Goal: Information Seeking & Learning: Learn about a topic

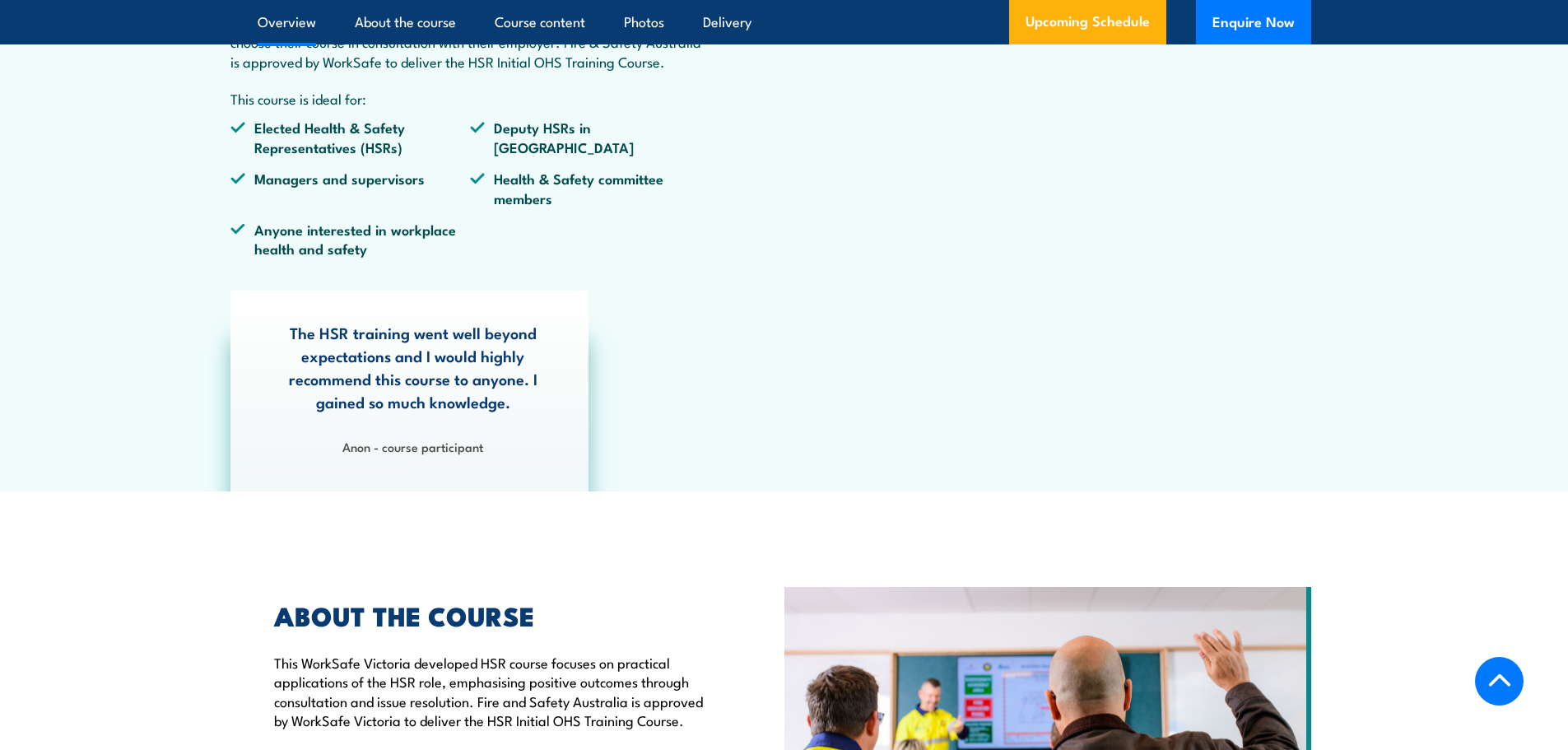
scroll to position [1153, 0]
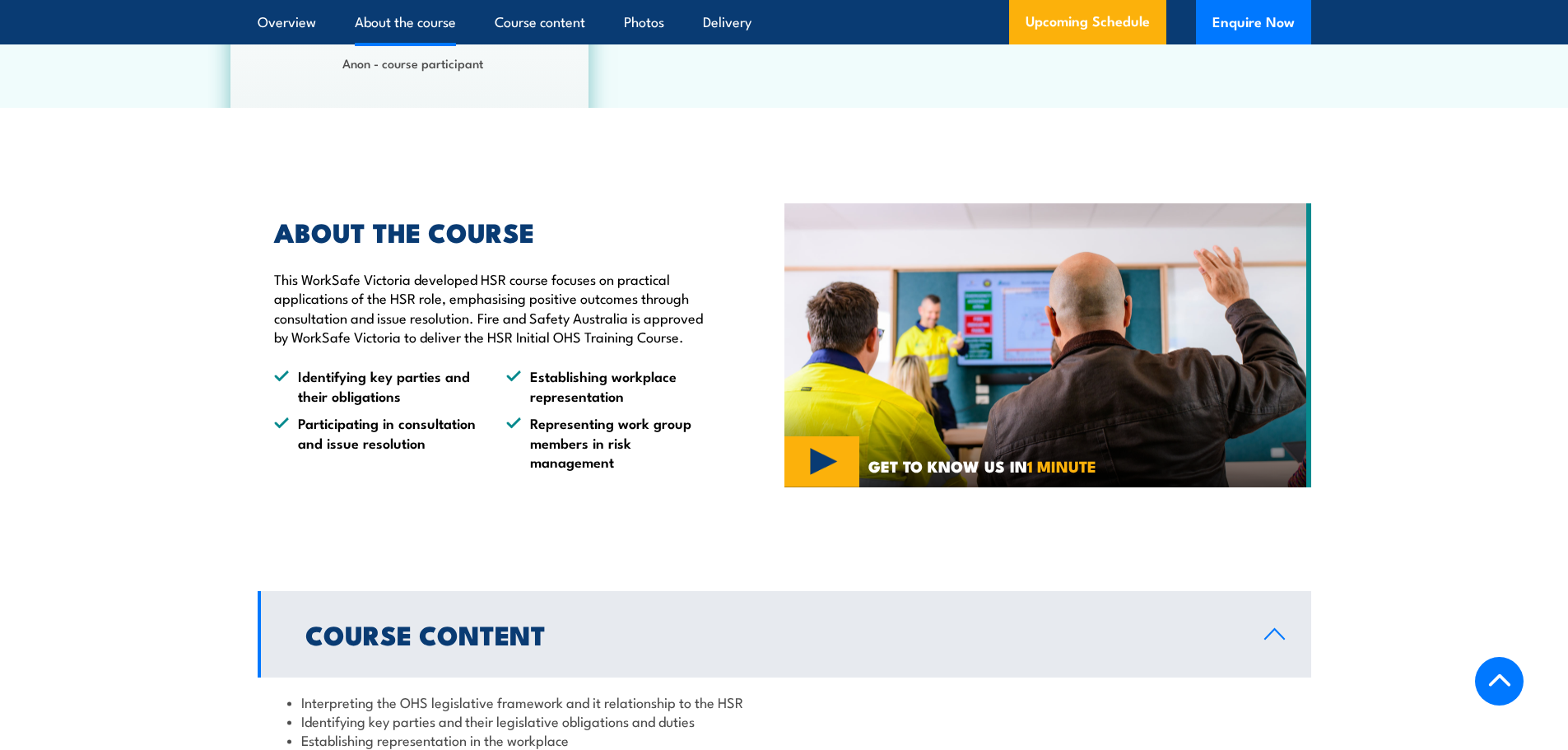
click at [526, 321] on p "This WorkSafe Victoria developed HSR course focuses on practical applications o…" at bounding box center [491, 307] width 434 height 77
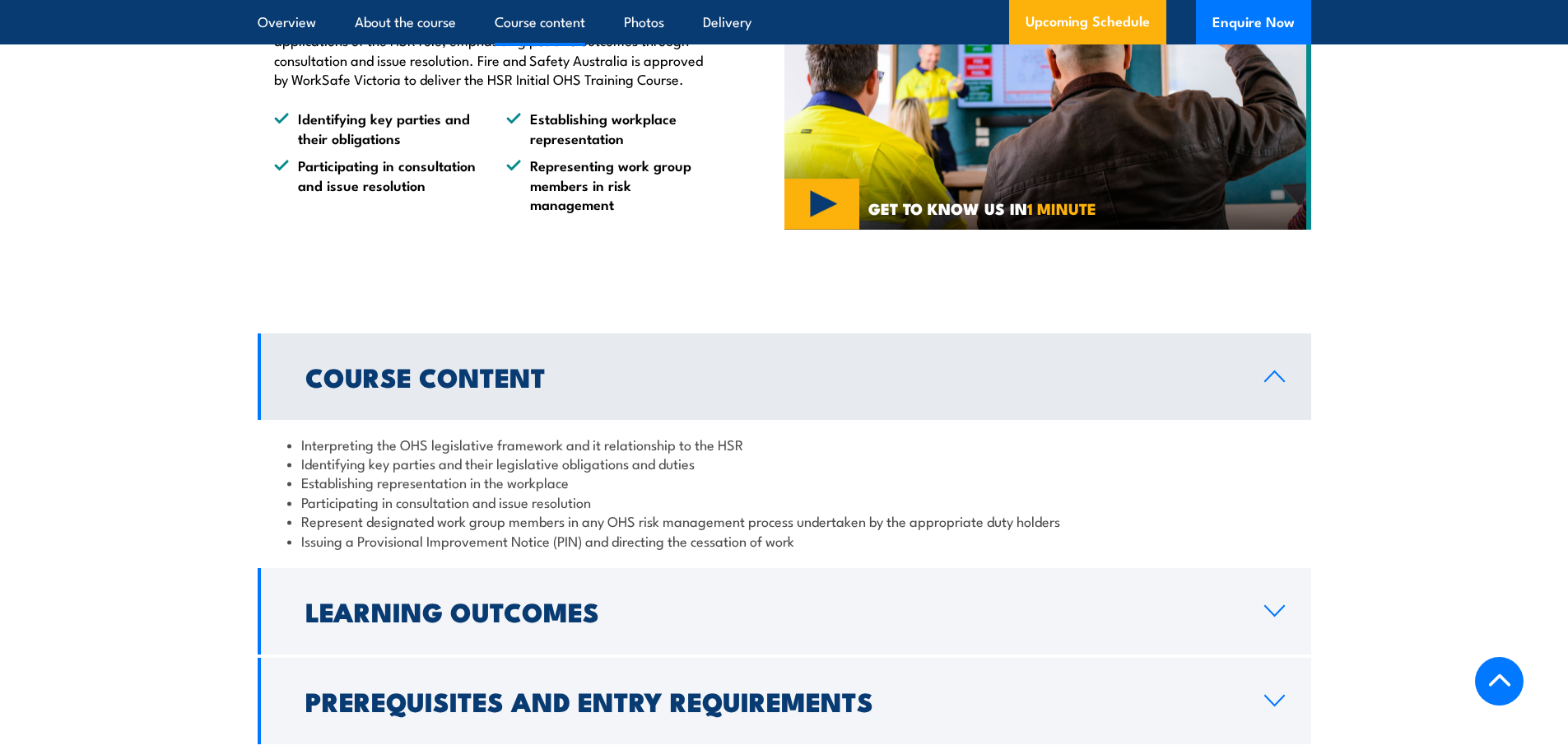
scroll to position [1729, 0]
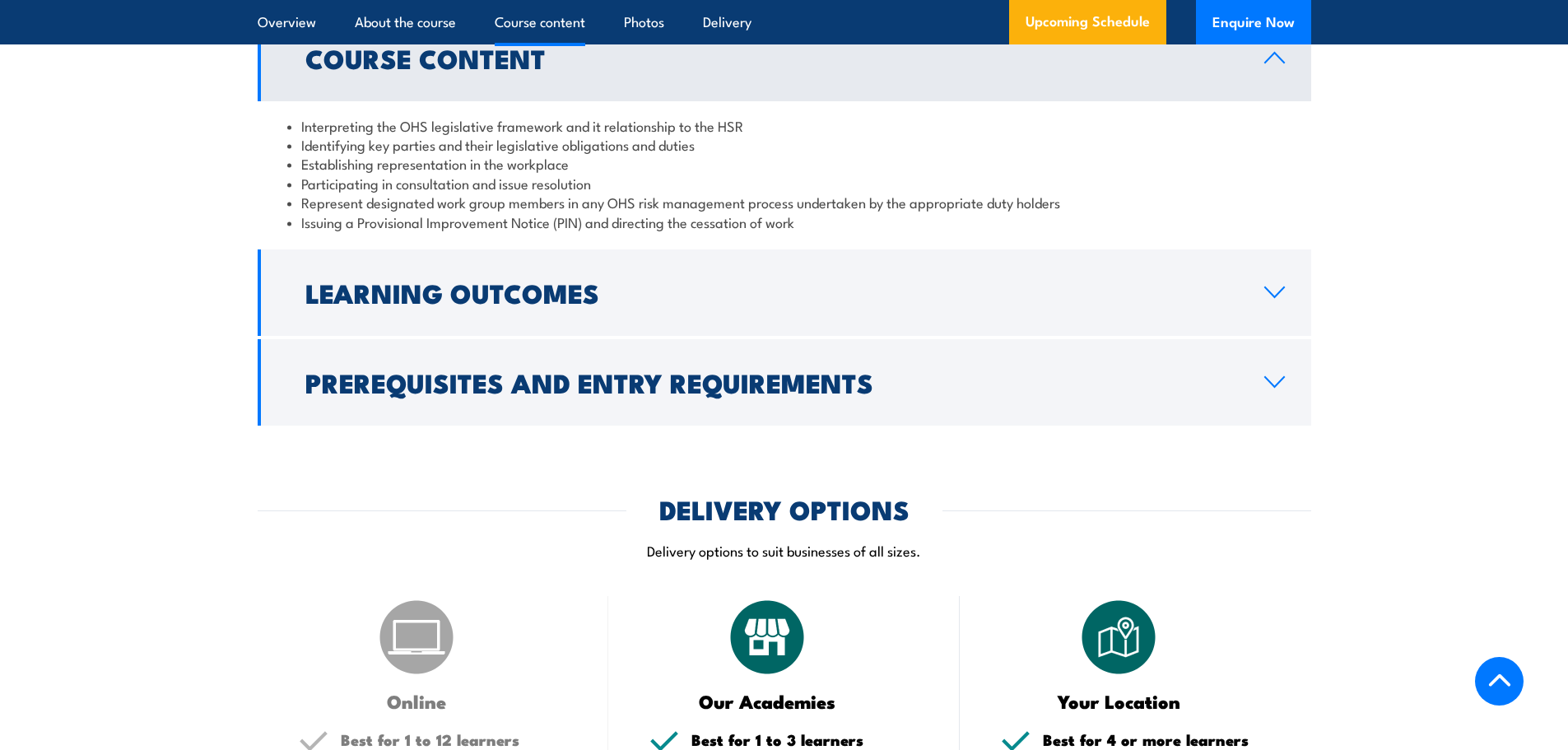
click at [399, 197] on li "Represent designated work group members in any OHS risk management process unde…" at bounding box center [784, 201] width 995 height 19
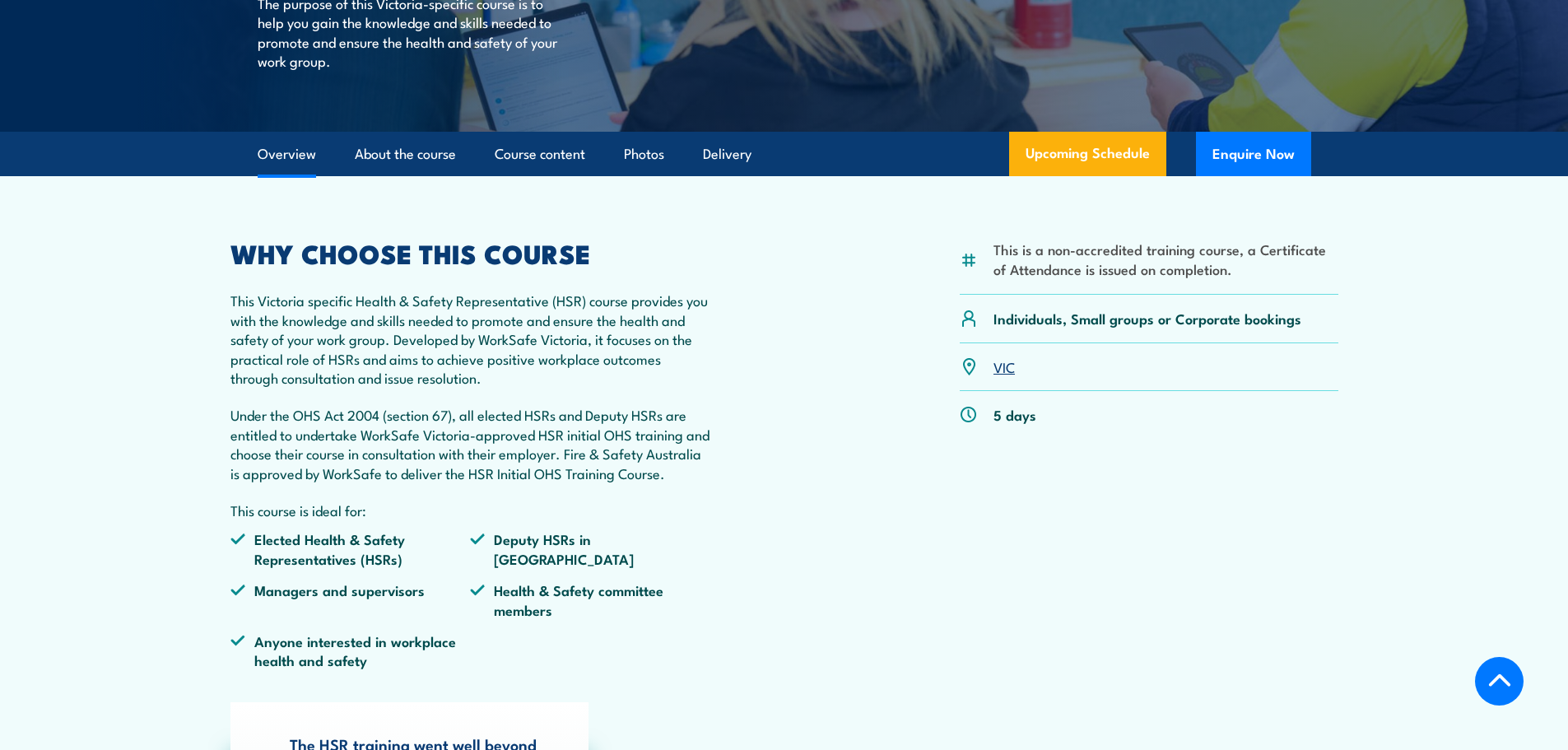
scroll to position [330, 0]
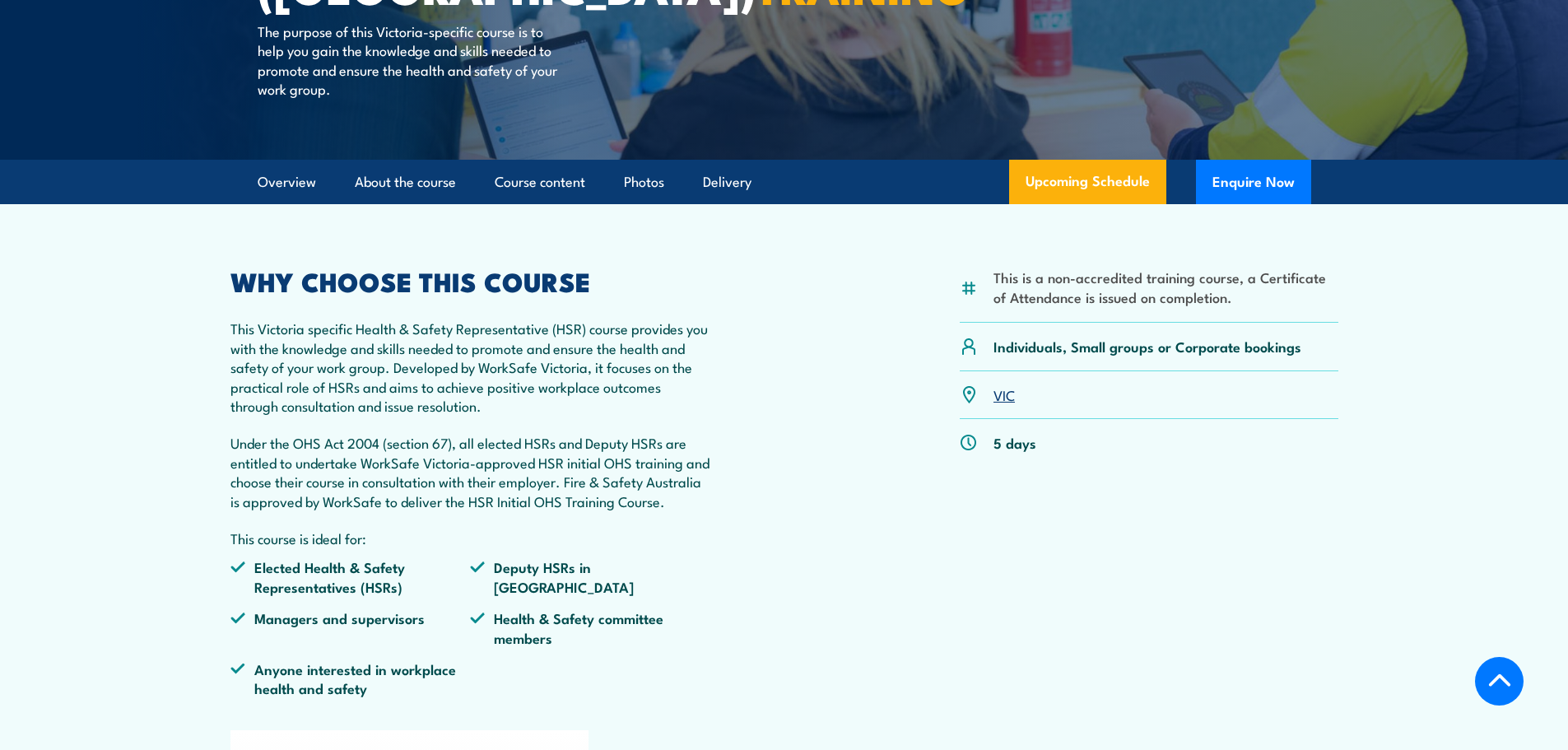
click at [443, 383] on p "This Victoria specific Health & Safety Representative (HSR) course provides you…" at bounding box center [471, 367] width 481 height 97
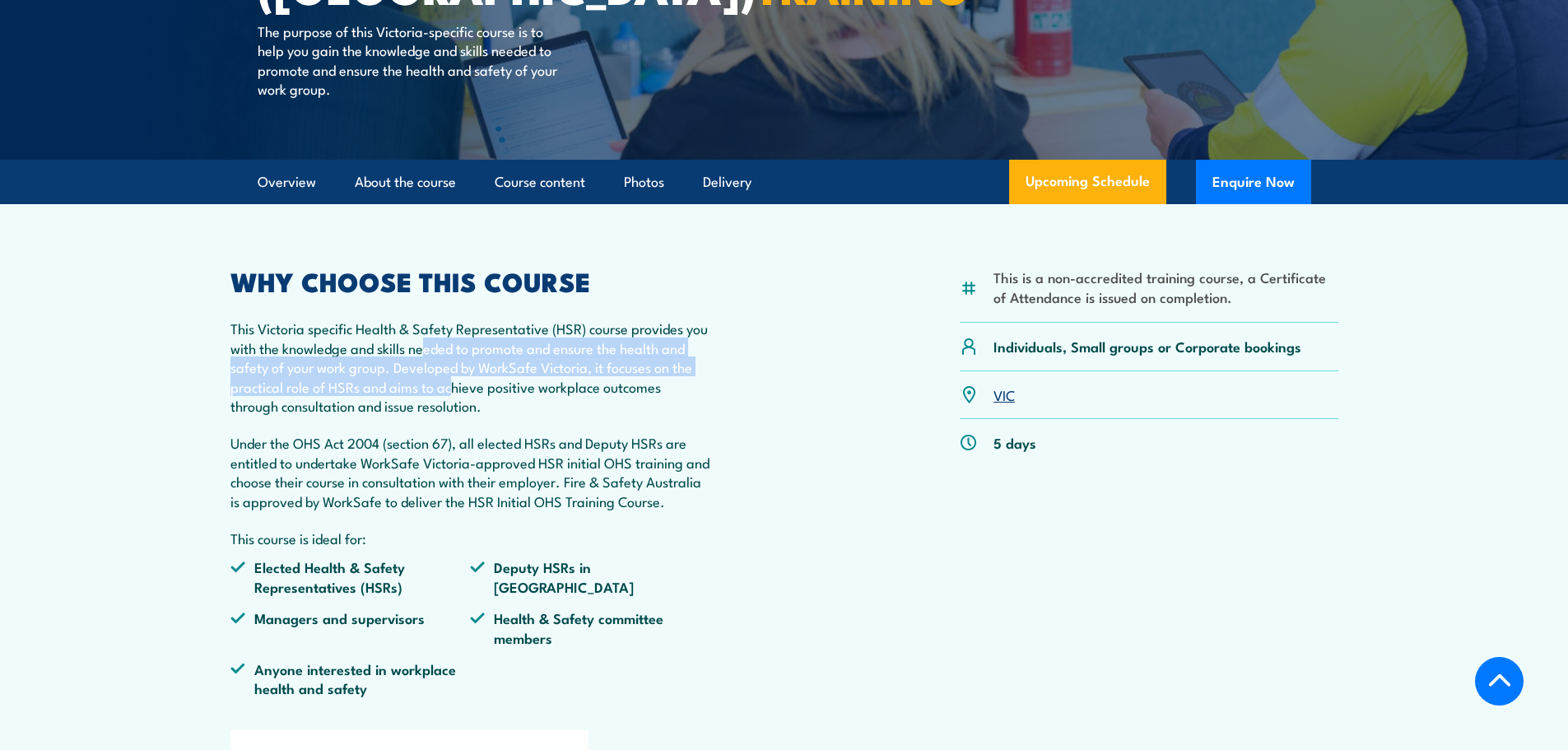
drag, startPoint x: 451, startPoint y: 343, endPoint x: 478, endPoint y: 380, distance: 45.8
click at [478, 380] on p "This Victoria specific Health & Safety Representative (HSR) course provides you…" at bounding box center [471, 367] width 481 height 97
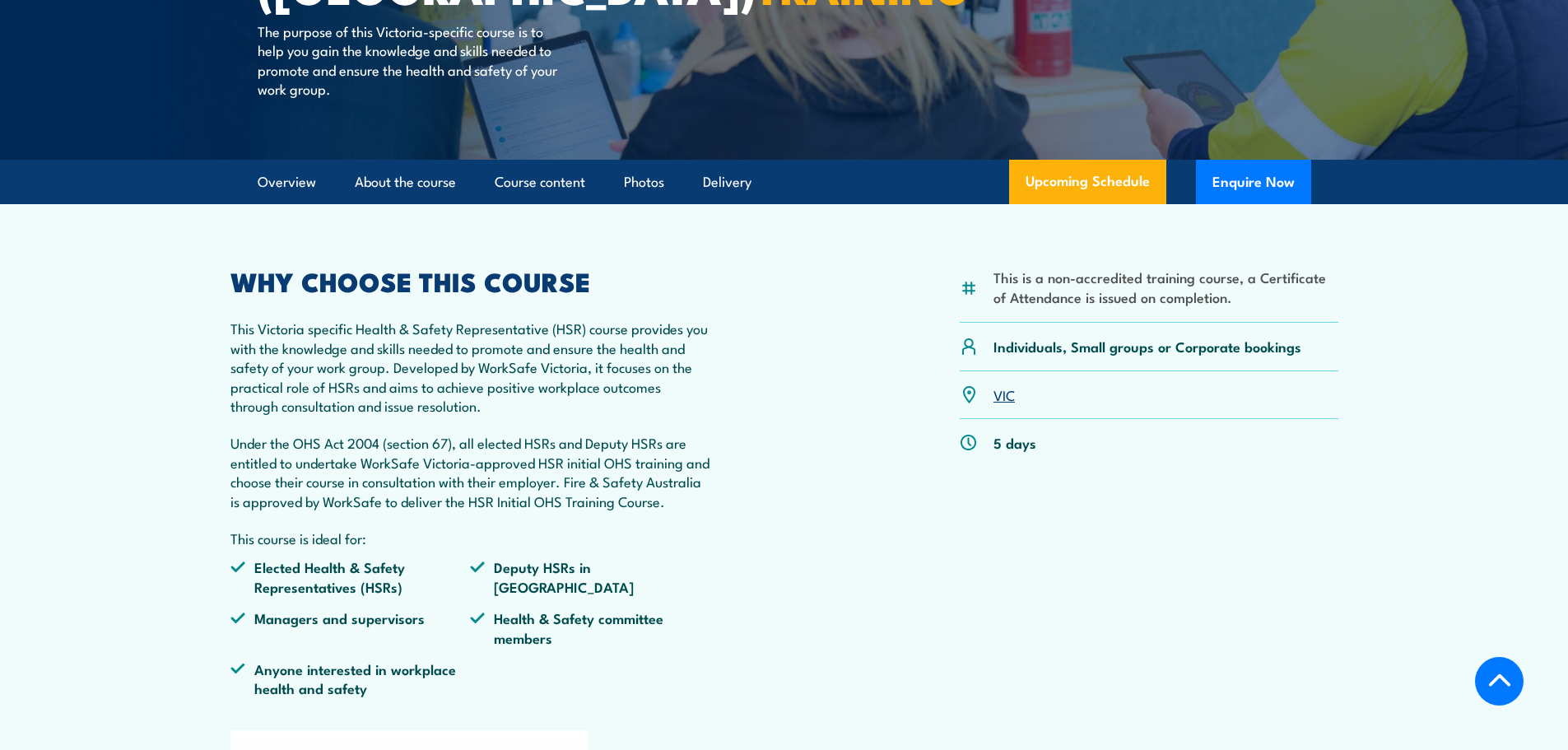
click at [381, 330] on p "This Victoria specific Health & Safety Representative (HSR) course provides you…" at bounding box center [471, 367] width 481 height 97
drag, startPoint x: 338, startPoint y: 328, endPoint x: 499, endPoint y: 330, distance: 161.0
click at [499, 330] on p "This Victoria specific Health & Safety Representative (HSR) course provides you…" at bounding box center [471, 367] width 481 height 97
click at [378, 339] on p "This Victoria specific Health & Safety Representative (HSR) course provides you…" at bounding box center [471, 367] width 481 height 97
drag, startPoint x: 523, startPoint y: 321, endPoint x: 652, endPoint y: 345, distance: 131.2
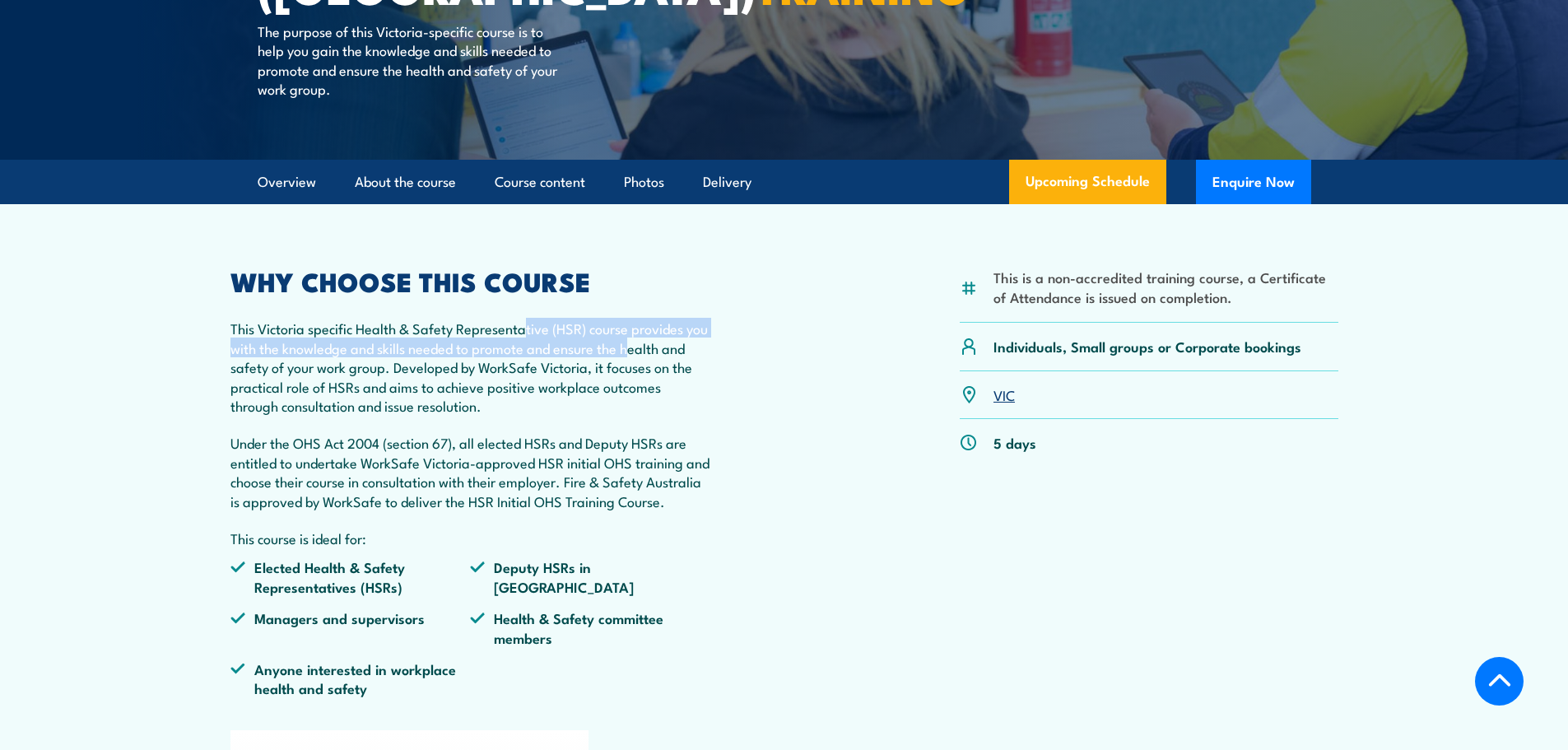
click at [652, 345] on div "WHY CHOOSE THIS COURSE This Victoria specific Health & Safety Representative (H…" at bounding box center [471, 489] width 481 height 441
click at [652, 345] on p "This Victoria specific Health & Safety Representative (HSR) course provides you…" at bounding box center [471, 367] width 481 height 97
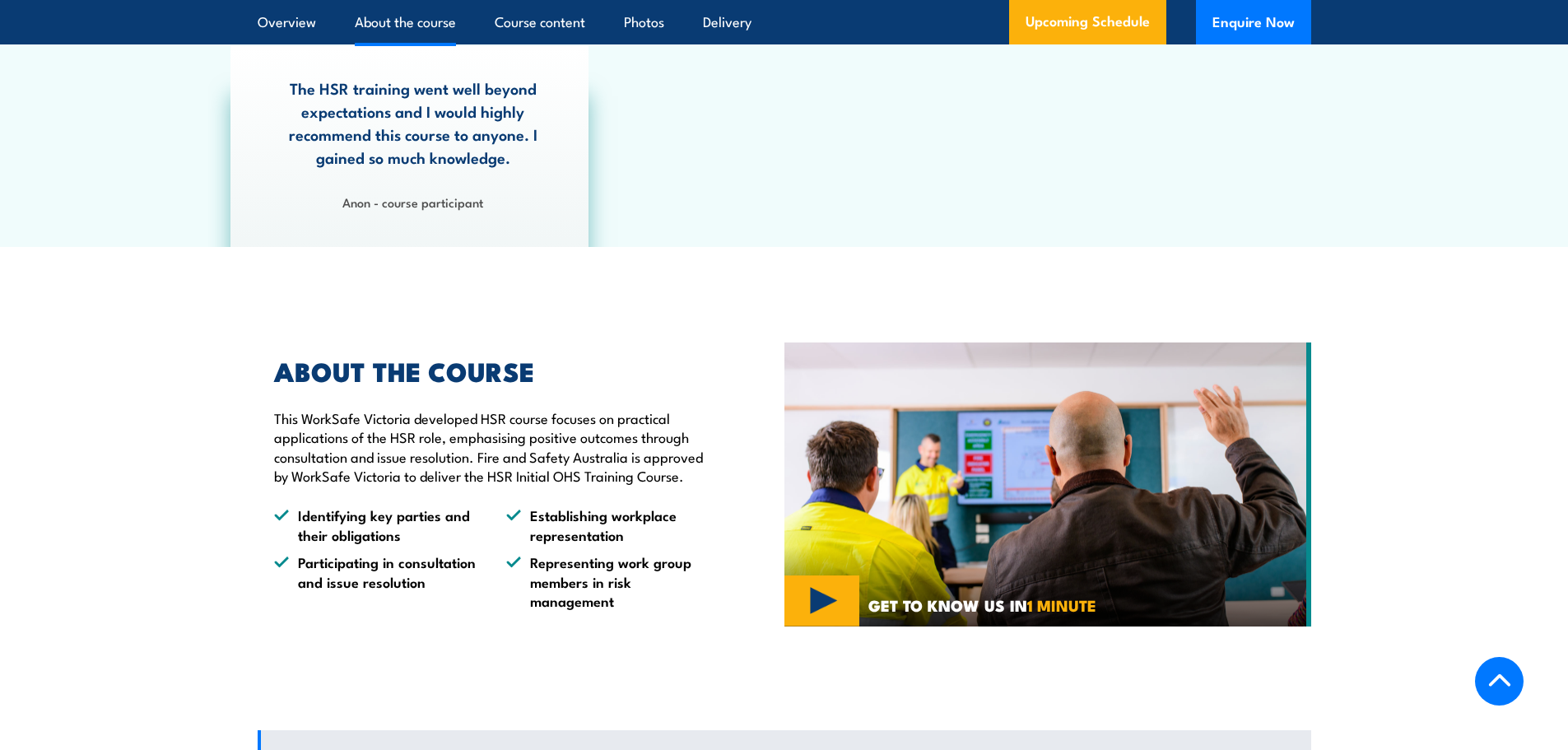
scroll to position [1153, 0]
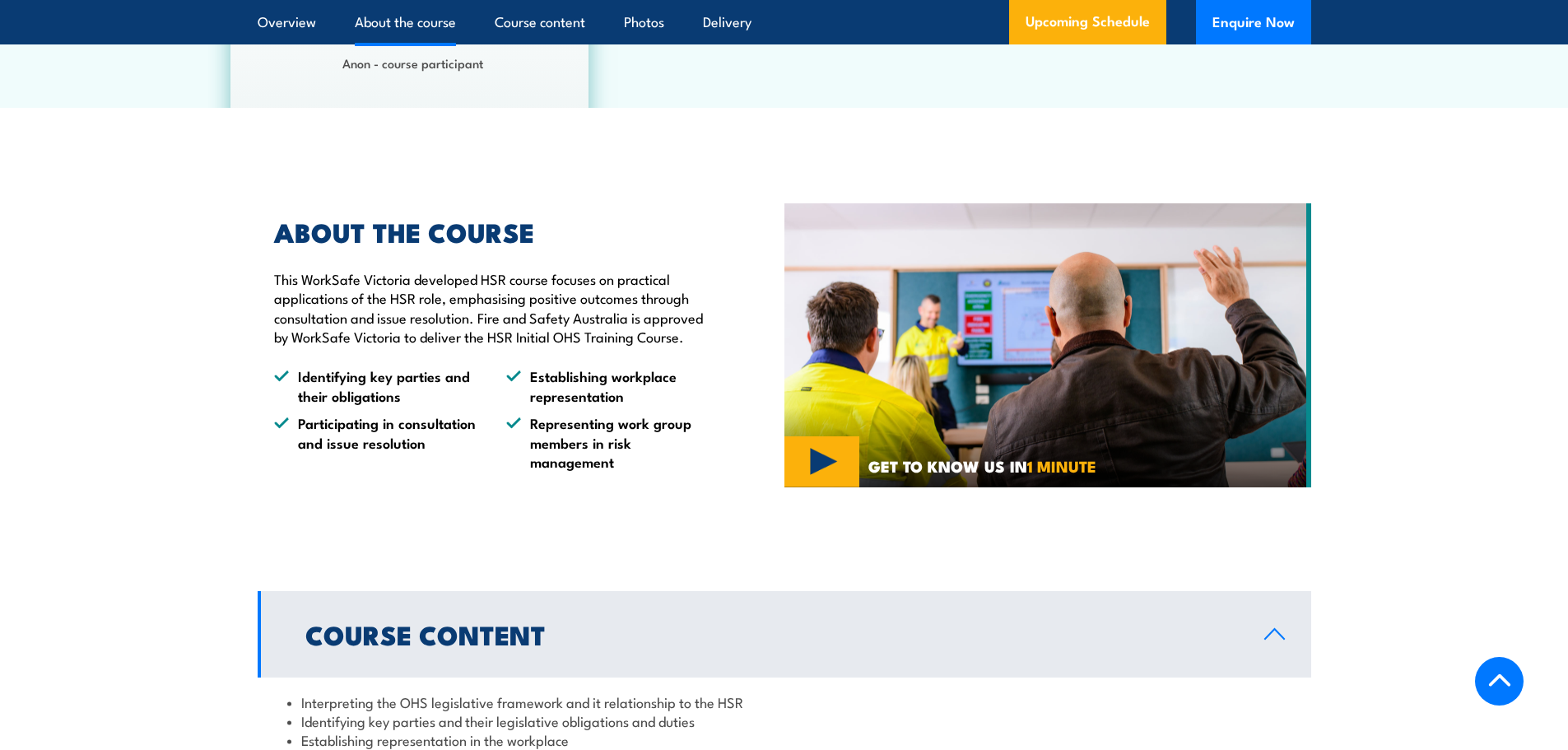
click at [463, 330] on p "This WorkSafe Victoria developed HSR course focuses on practical applications o…" at bounding box center [491, 307] width 434 height 77
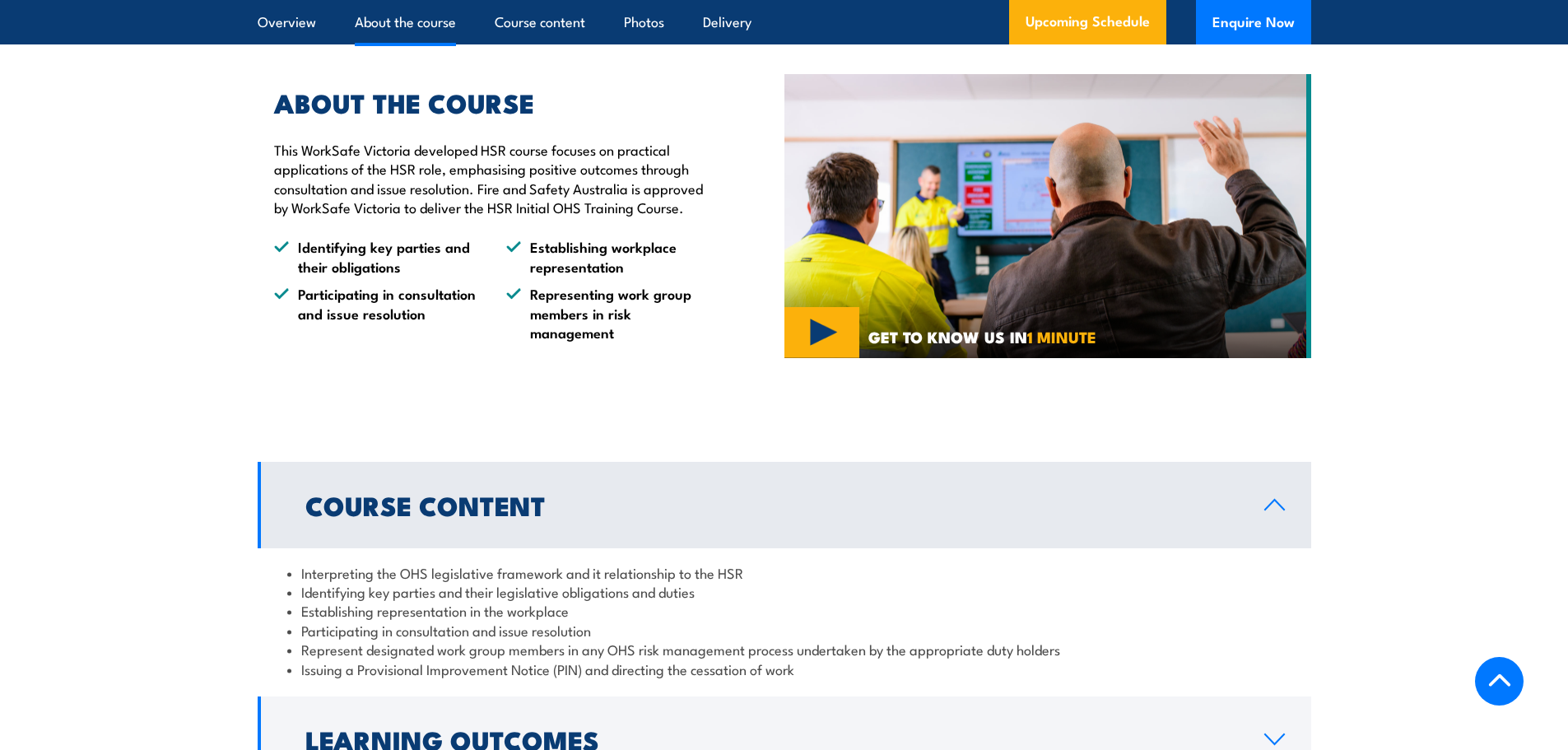
scroll to position [1482, 0]
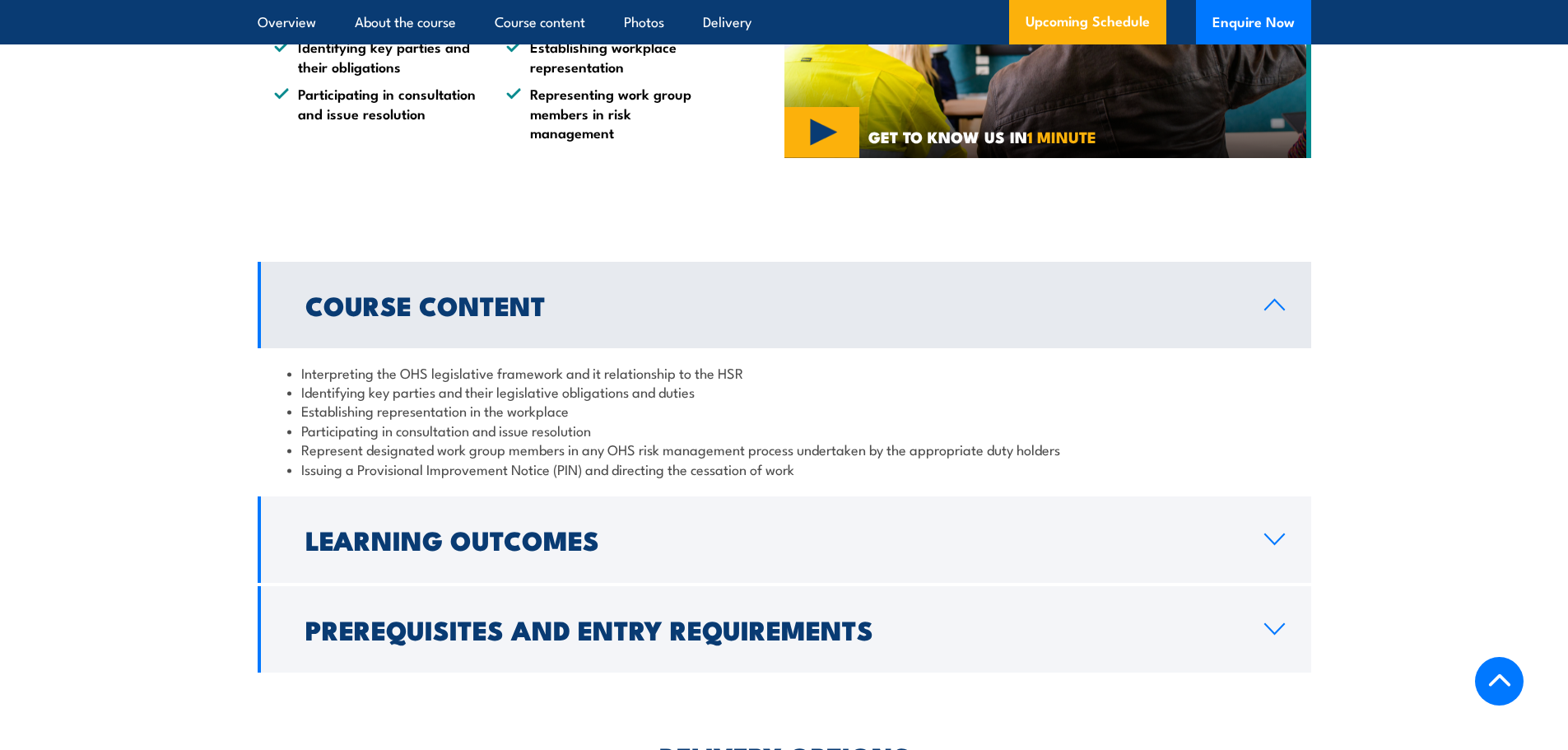
click at [387, 431] on li "Participating in consultation and issue resolution" at bounding box center [784, 430] width 995 height 19
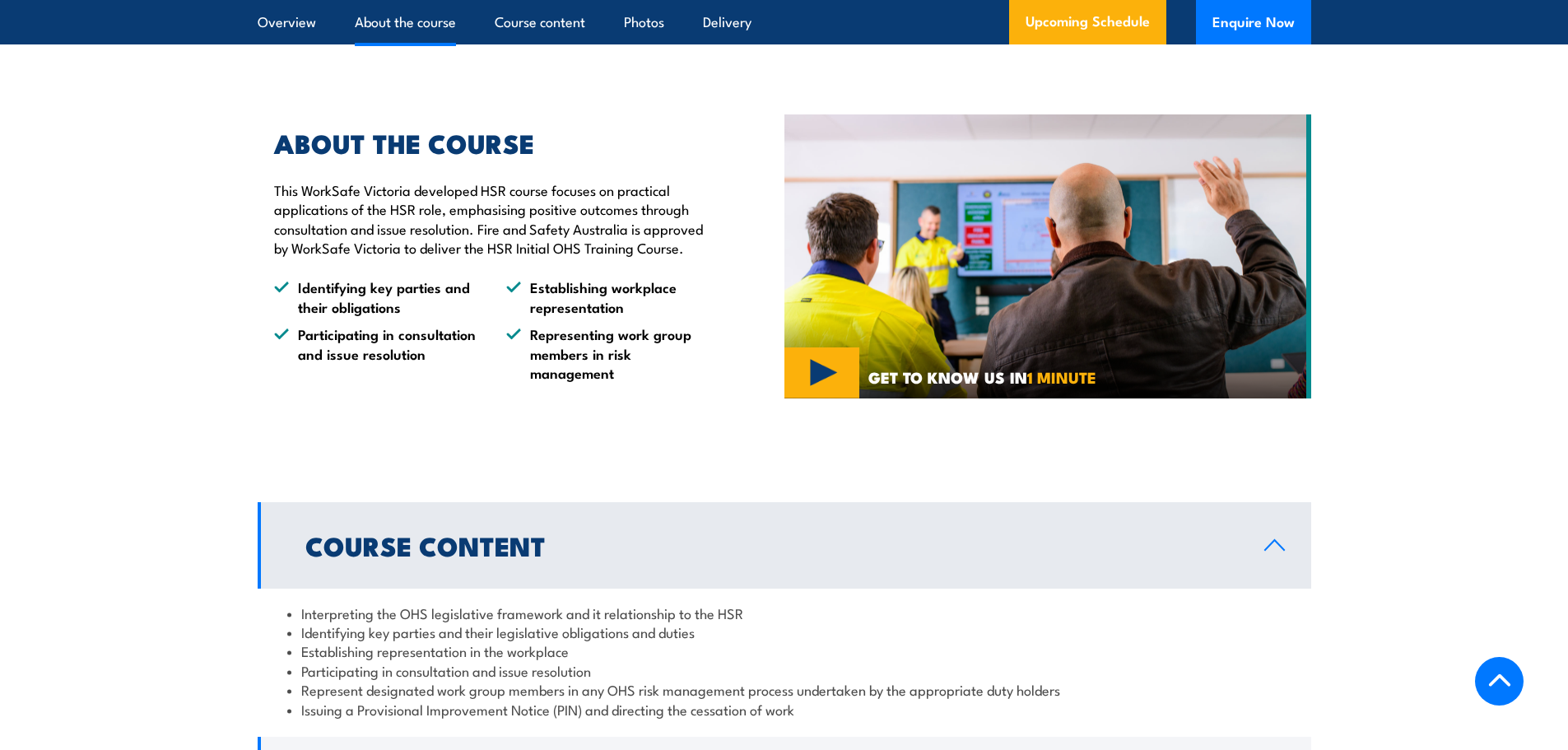
scroll to position [1234, 0]
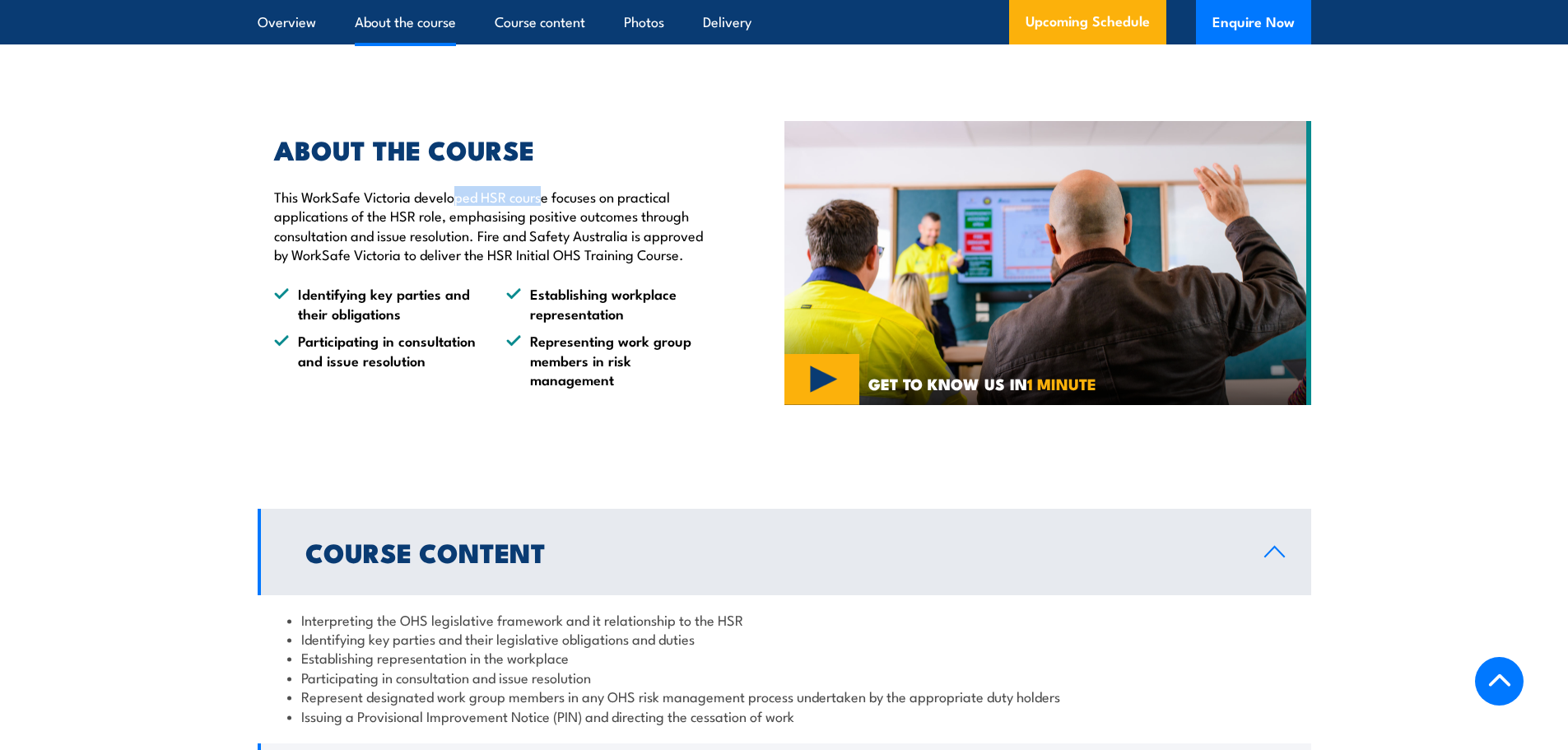
drag, startPoint x: 453, startPoint y: 195, endPoint x: 543, endPoint y: 194, distance: 90.0
click at [543, 194] on p "This WorkSafe Victoria developed HSR course focuses on practical applications o…" at bounding box center [491, 225] width 434 height 77
click at [543, 196] on p "This WorkSafe Victoria developed HSR course focuses on practical applications o…" at bounding box center [491, 225] width 434 height 77
click at [524, 205] on p "This WorkSafe Victoria developed HSR course focuses on practical applications o…" at bounding box center [491, 225] width 434 height 77
drag, startPoint x: 595, startPoint y: 206, endPoint x: 613, endPoint y: 204, distance: 18.1
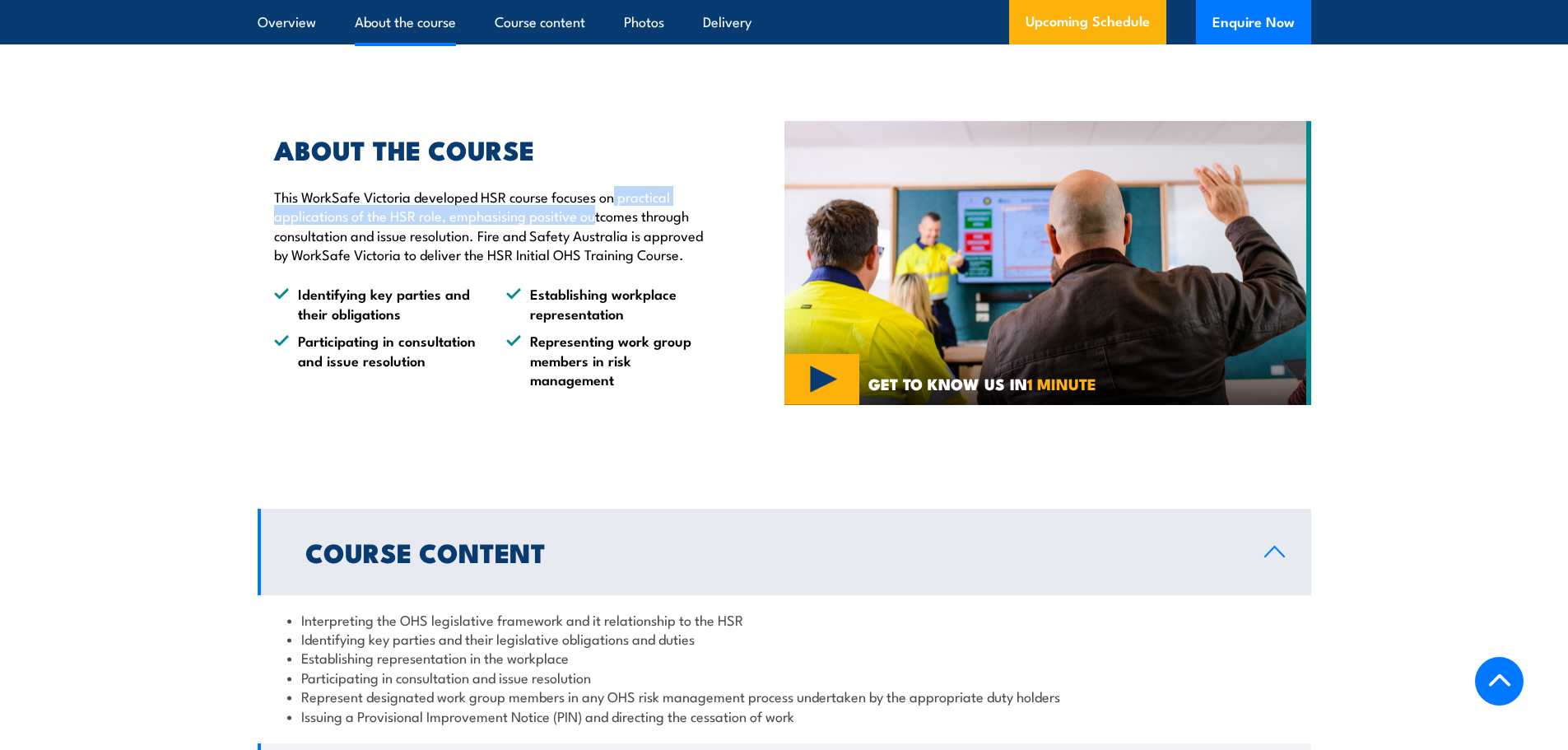
click at [613, 204] on p "This WorkSafe Victoria developed HSR course focuses on practical applications o…" at bounding box center [491, 225] width 434 height 77
click at [543, 210] on p "This WorkSafe Victoria developed HSR course focuses on practical applications o…" at bounding box center [491, 225] width 434 height 77
drag, startPoint x: 351, startPoint y: 220, endPoint x: 585, endPoint y: 219, distance: 234.0
click at [585, 219] on p "This WorkSafe Victoria developed HSR course focuses on practical applications o…" at bounding box center [491, 225] width 434 height 77
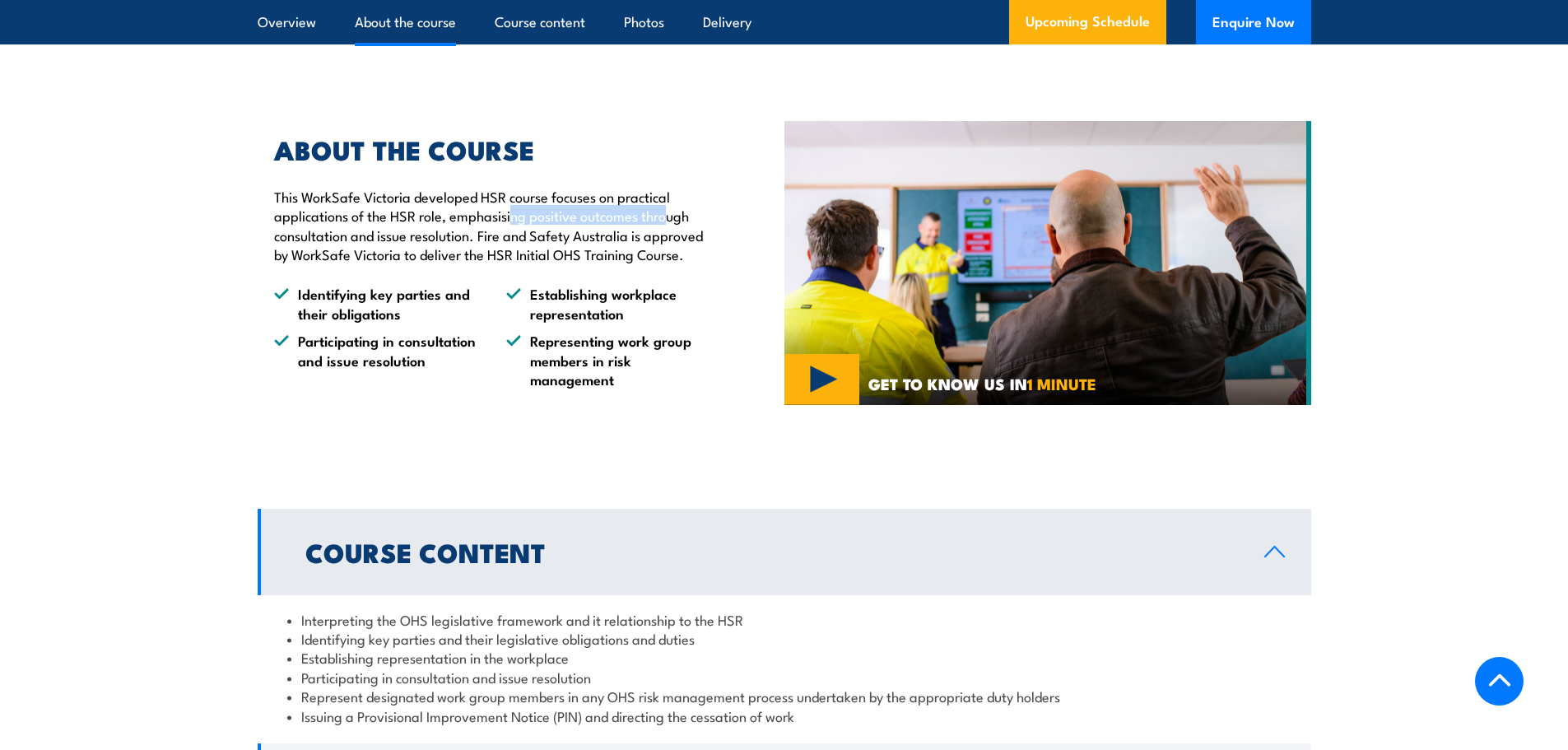
drag, startPoint x: 511, startPoint y: 211, endPoint x: 664, endPoint y: 211, distance: 153.0
click at [664, 211] on p "This WorkSafe Victoria developed HSR course focuses on practical applications o…" at bounding box center [491, 225] width 434 height 77
drag, startPoint x: 424, startPoint y: 231, endPoint x: 601, endPoint y: 236, distance: 177.1
click at [601, 236] on p "This WorkSafe Victoria developed HSR course focuses on practical applications o…" at bounding box center [491, 225] width 434 height 77
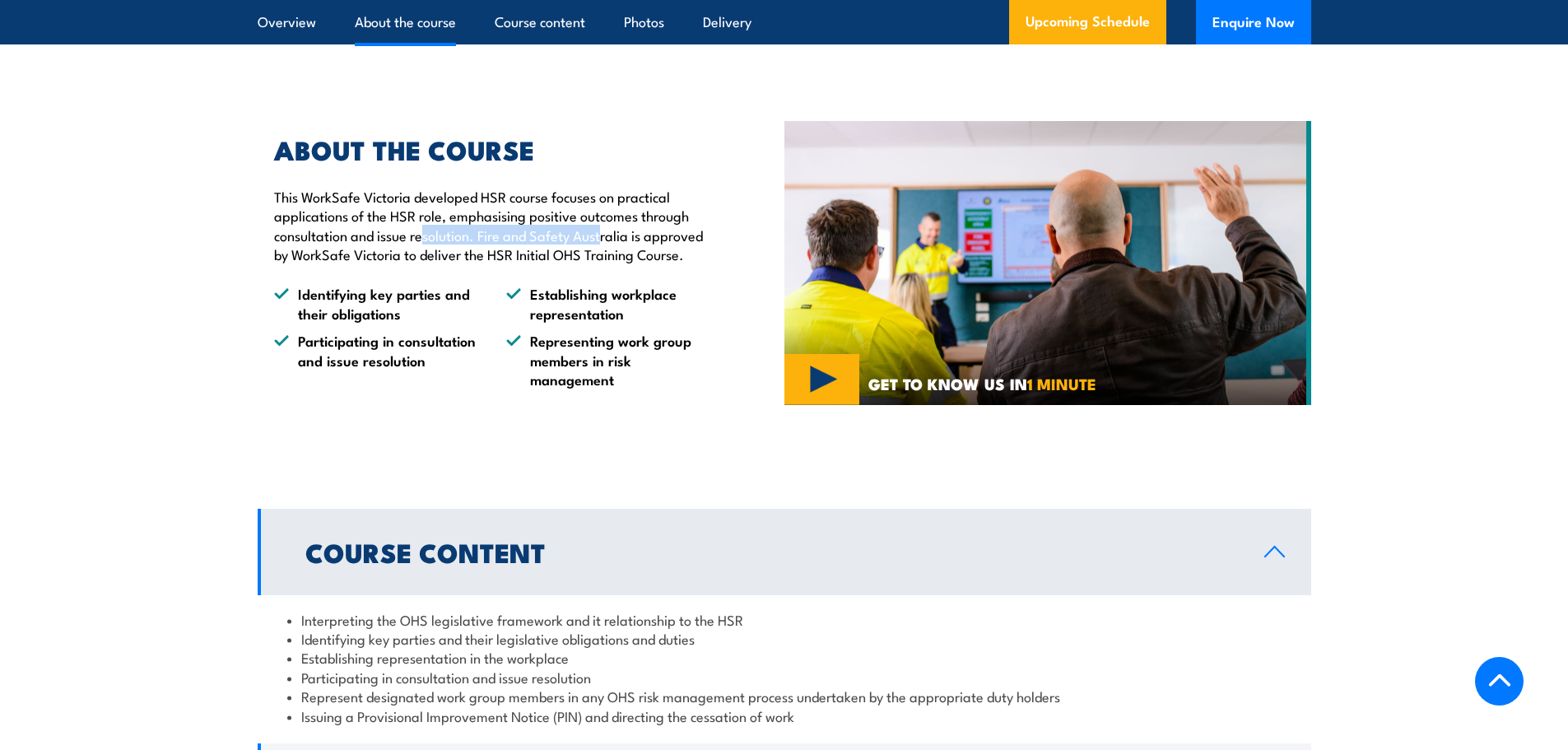
click at [601, 236] on p "This WorkSafe Victoria developed HSR course focuses on practical applications o…" at bounding box center [491, 225] width 434 height 77
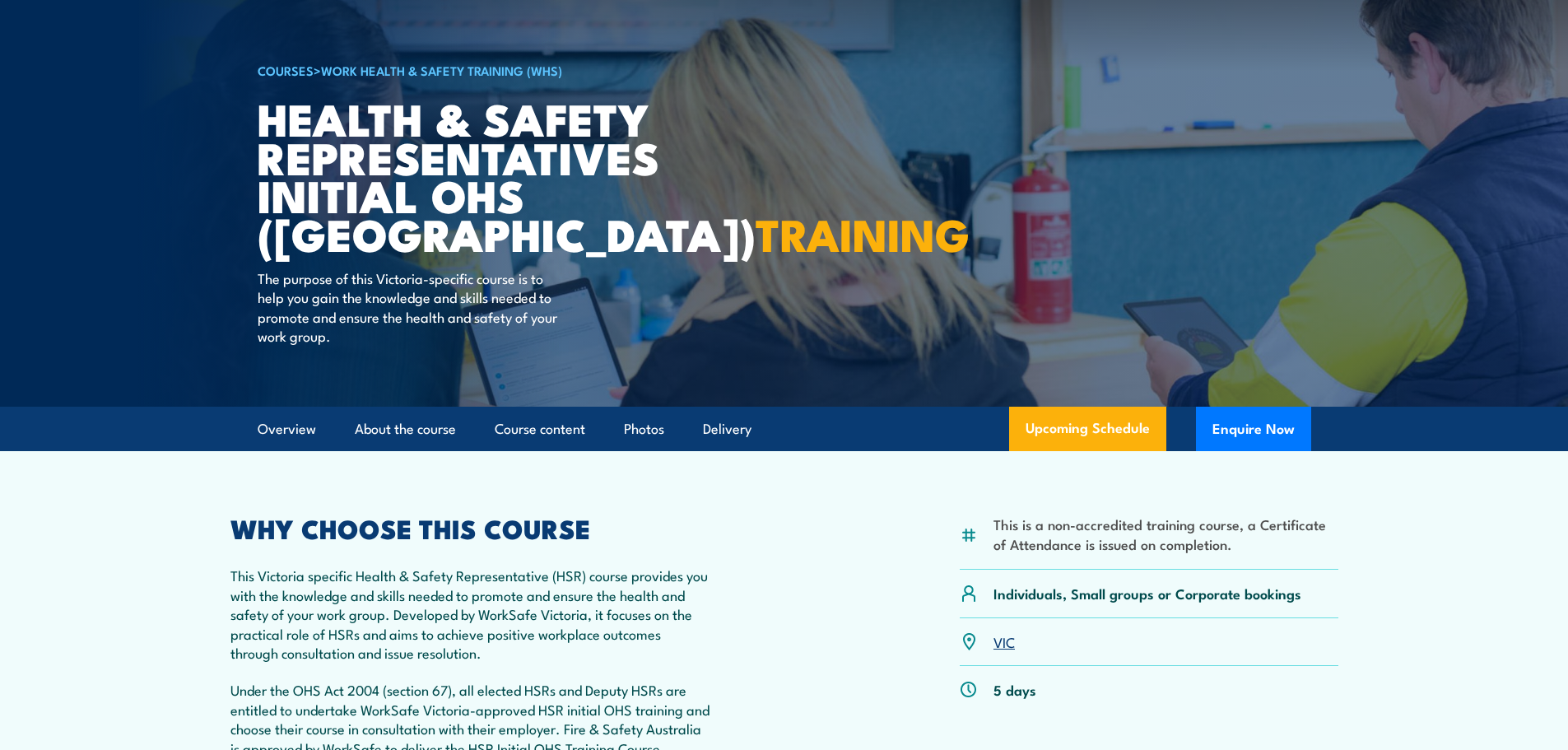
scroll to position [0, 0]
